Goal: Go to known website: Go to known website

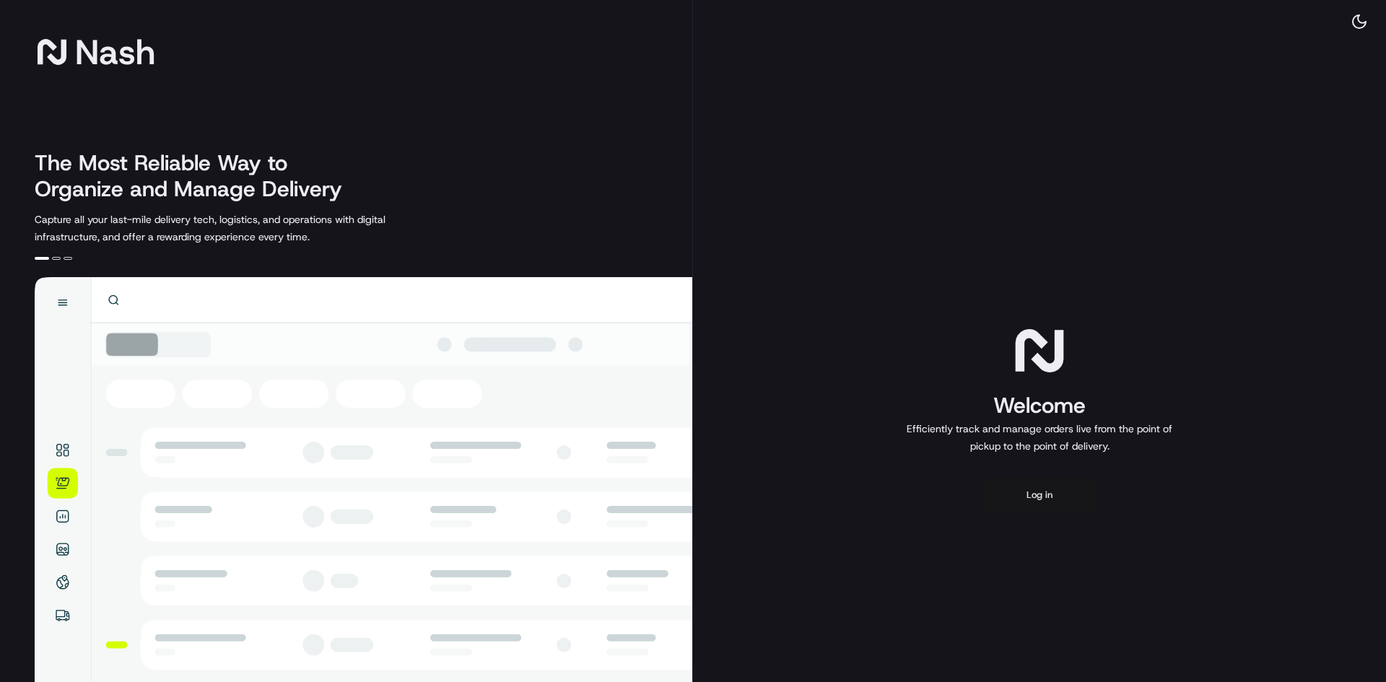
click at [1066, 488] on button "Log in" at bounding box center [1039, 495] width 115 height 35
